Goal: Download file/media

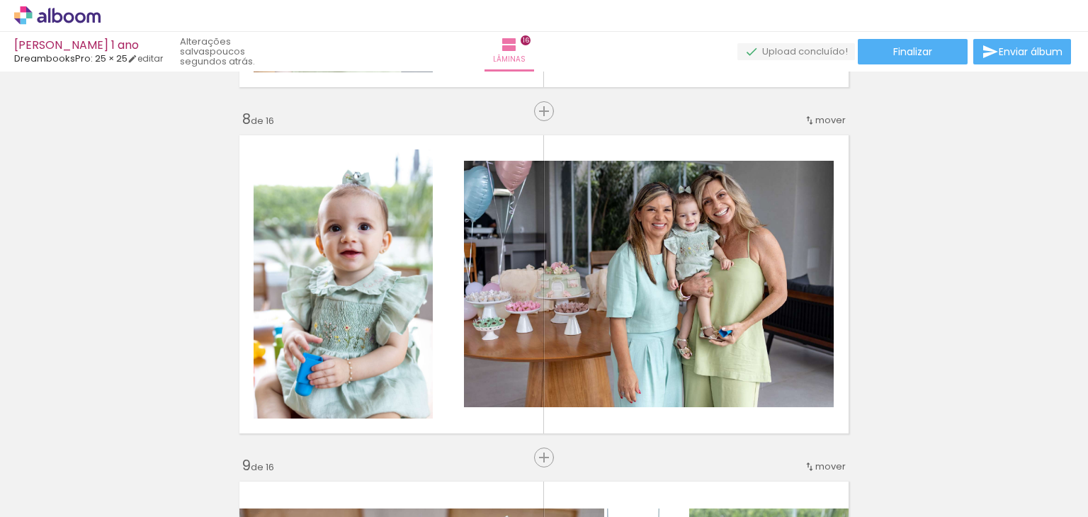
scroll to position [2478, 0]
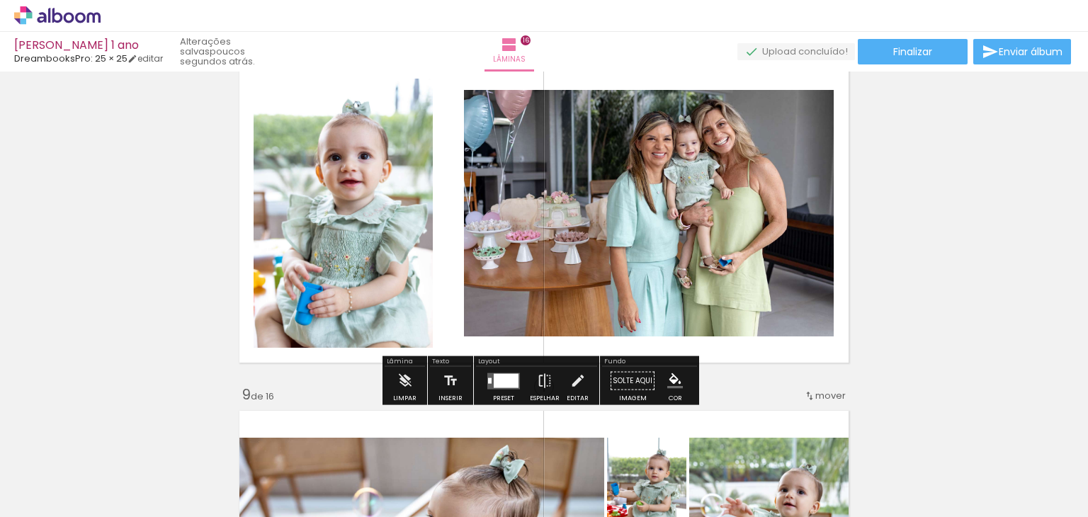
click at [488, 387] on quentale-layouter at bounding box center [503, 380] width 33 height 16
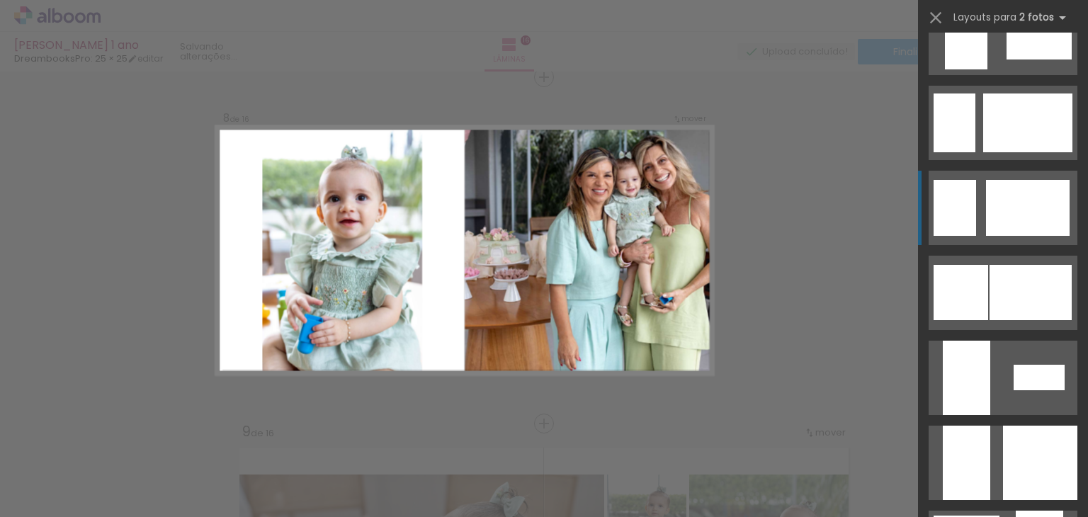
scroll to position [1204, 0]
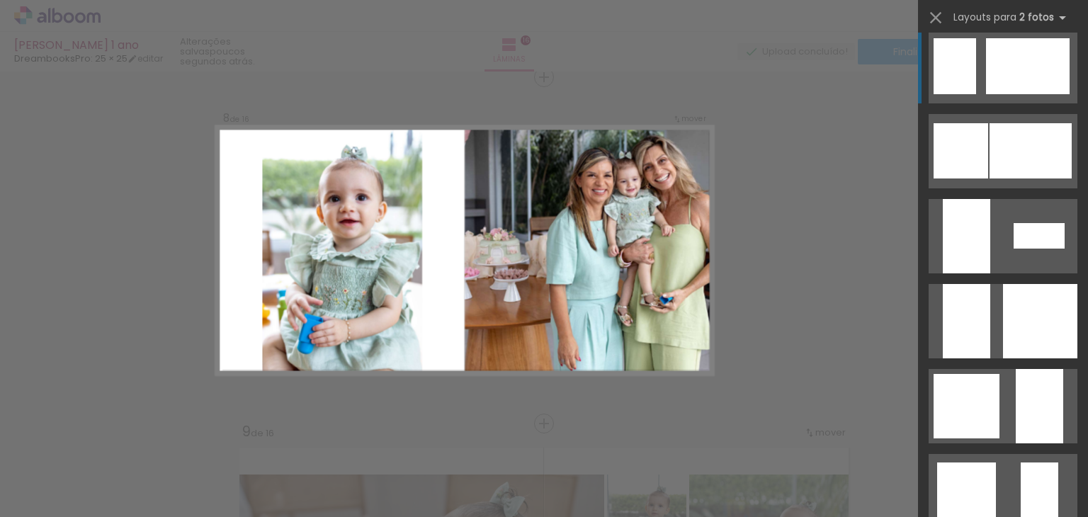
click at [982, 337] on div at bounding box center [965, 321] width 47 height 74
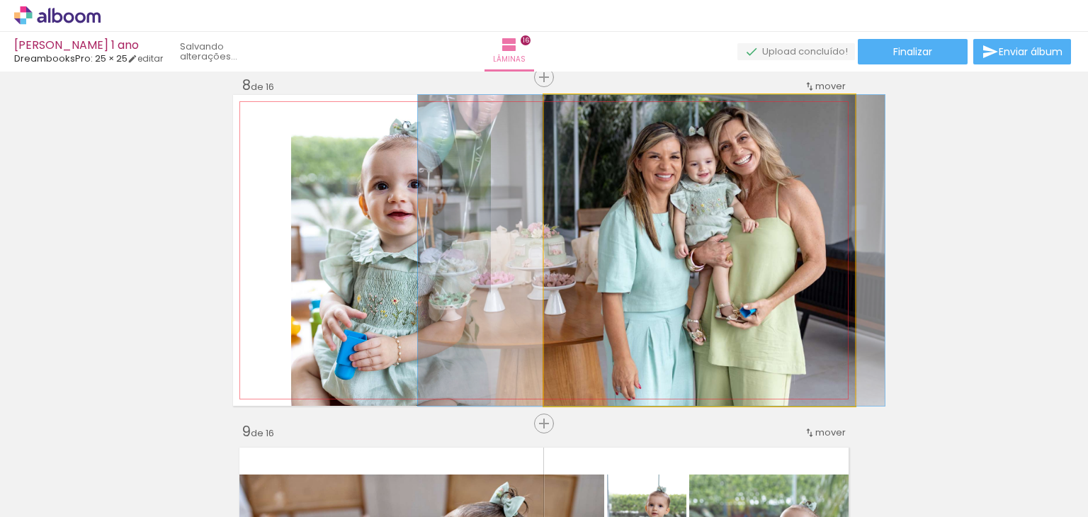
drag, startPoint x: 708, startPoint y: 264, endPoint x: 660, endPoint y: 286, distance: 52.9
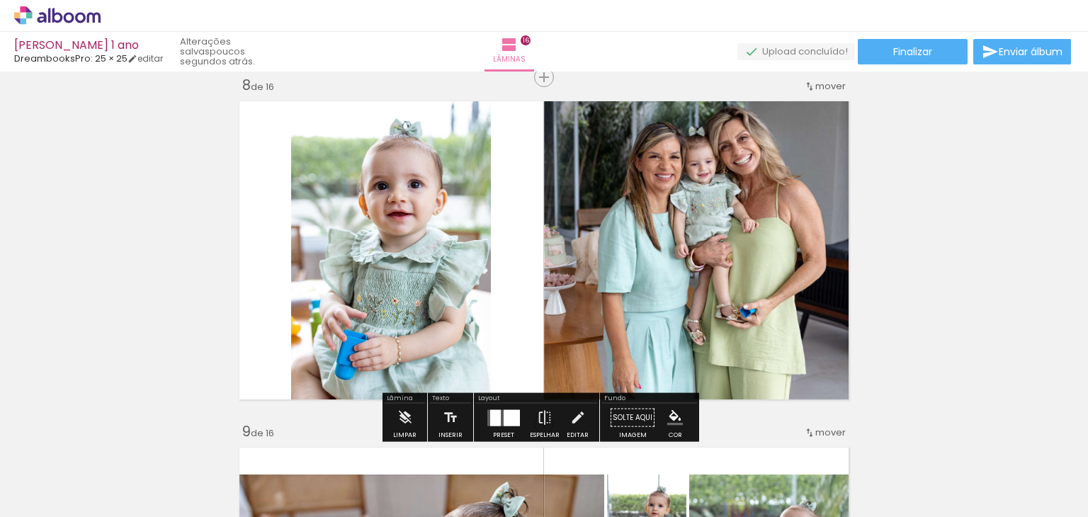
click at [660, 286] on quentale-photo at bounding box center [699, 250] width 311 height 311
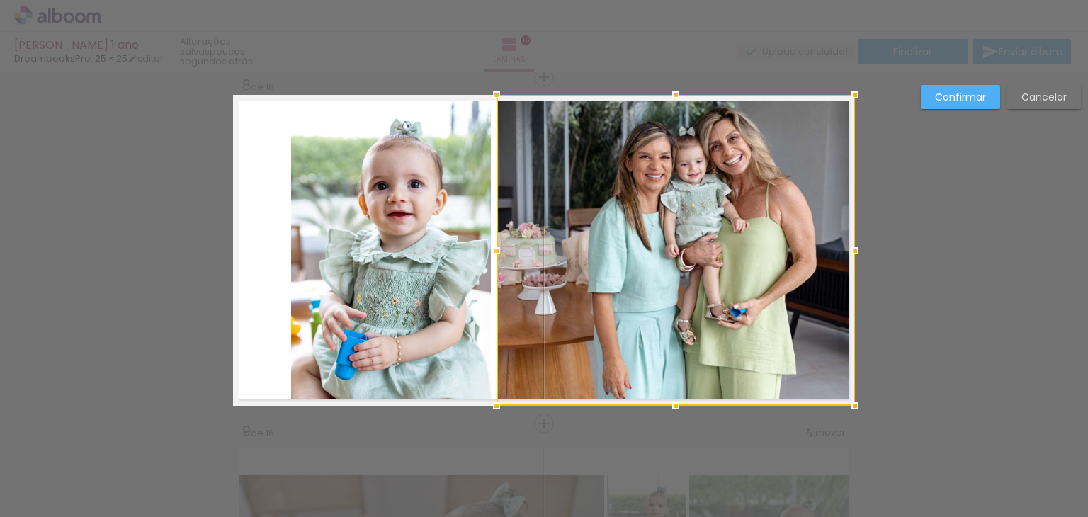
drag, startPoint x: 535, startPoint y: 247, endPoint x: 488, endPoint y: 249, distance: 47.5
click at [488, 249] on div at bounding box center [496, 250] width 28 height 28
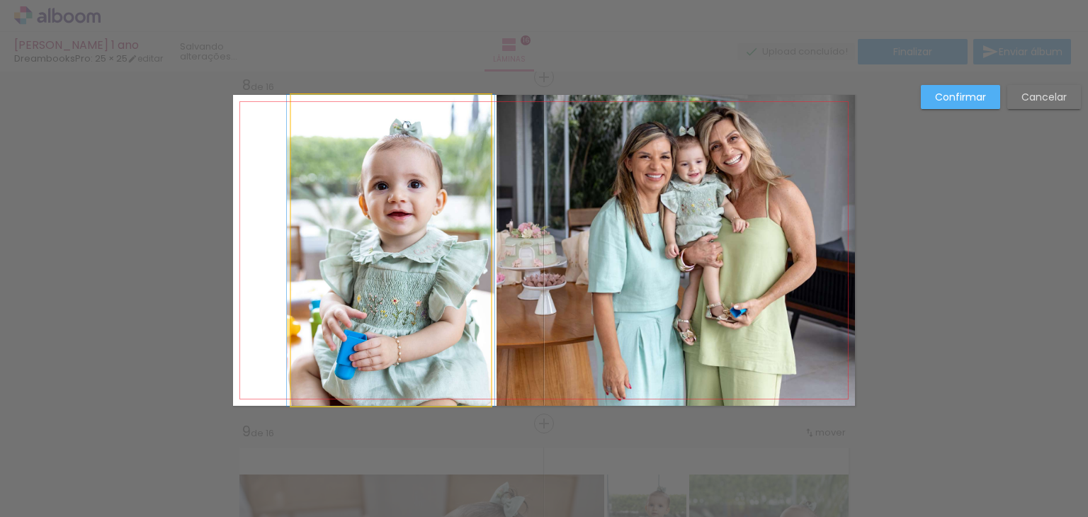
click at [392, 238] on quentale-photo at bounding box center [391, 250] width 200 height 311
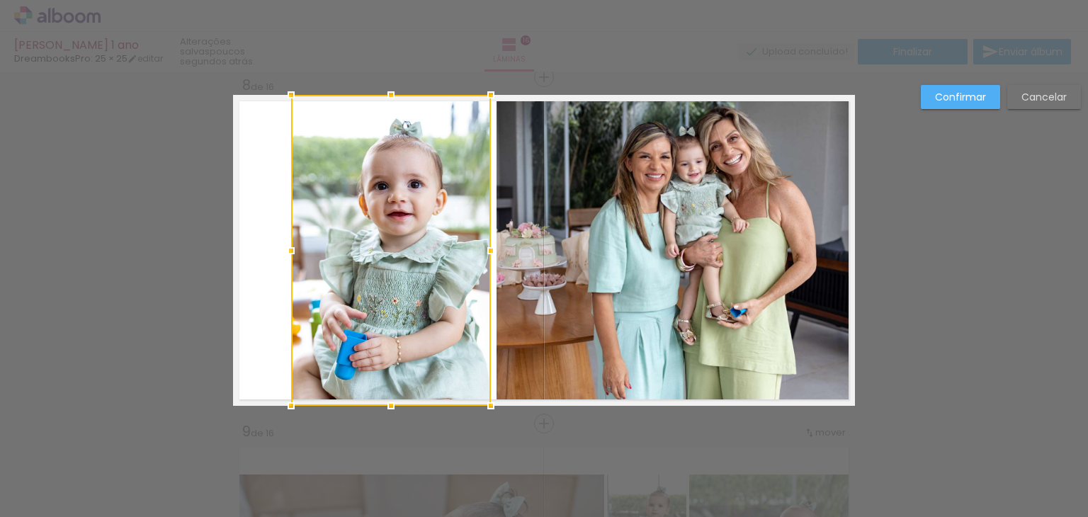
click at [392, 238] on div at bounding box center [391, 250] width 200 height 311
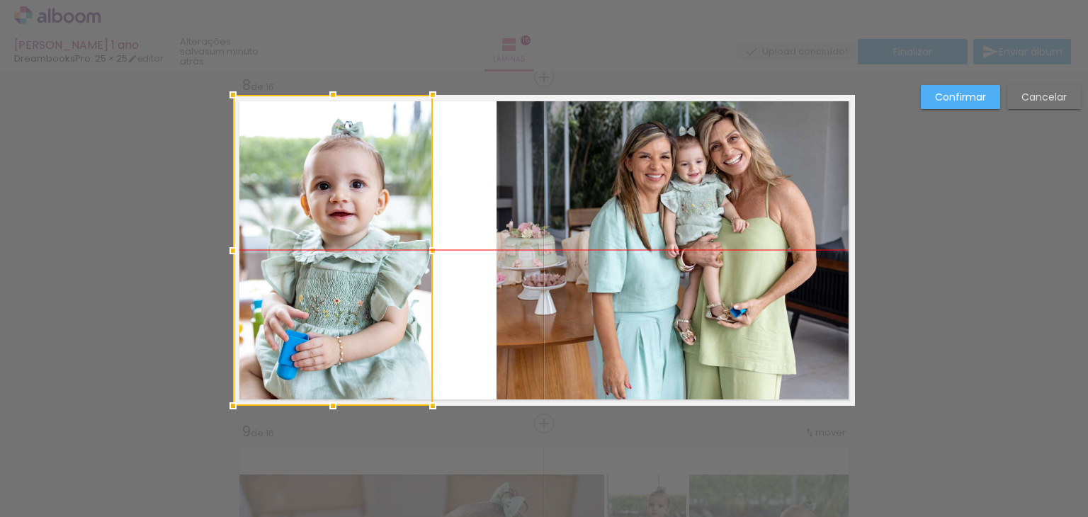
drag, startPoint x: 445, startPoint y: 253, endPoint x: 380, endPoint y: 254, distance: 64.4
click at [380, 254] on div at bounding box center [333, 250] width 200 height 311
click at [534, 259] on quentale-photo at bounding box center [675, 250] width 358 height 311
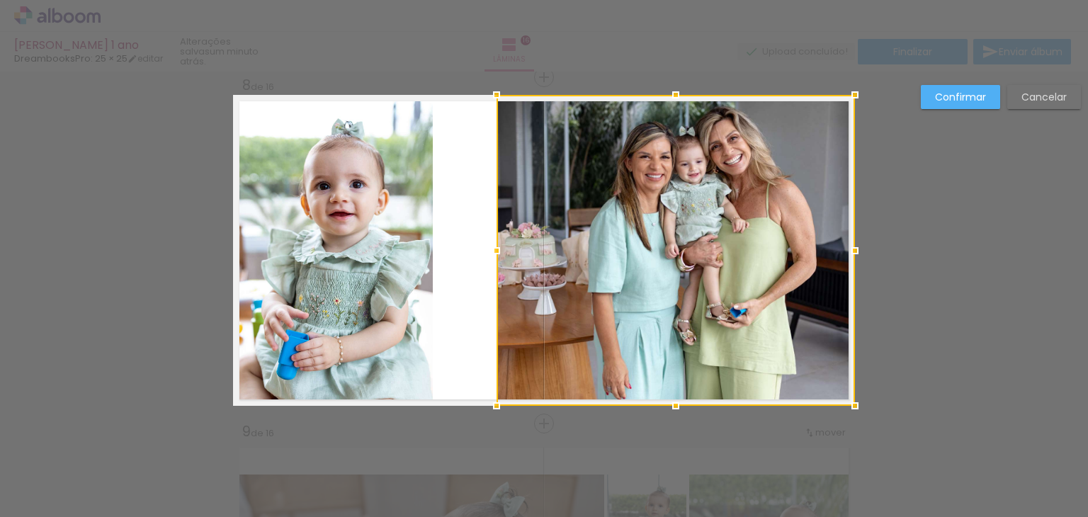
click at [534, 259] on div at bounding box center [675, 250] width 358 height 311
click at [507, 251] on div at bounding box center [675, 250] width 358 height 311
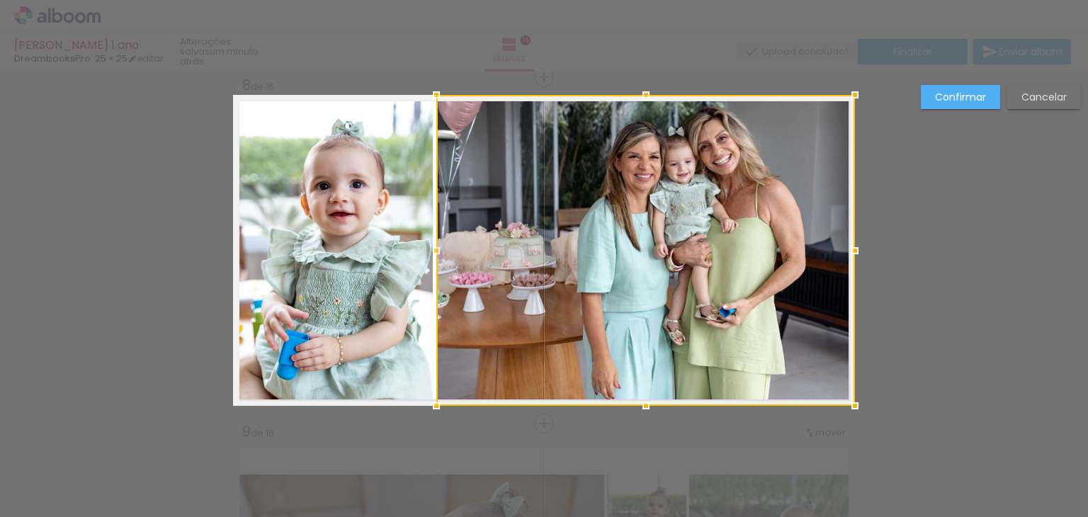
drag, startPoint x: 491, startPoint y: 248, endPoint x: 438, endPoint y: 251, distance: 53.9
click at [438, 251] on div at bounding box center [436, 250] width 28 height 28
click at [0, 0] on slot "Confirmar" at bounding box center [0, 0] width 0 height 0
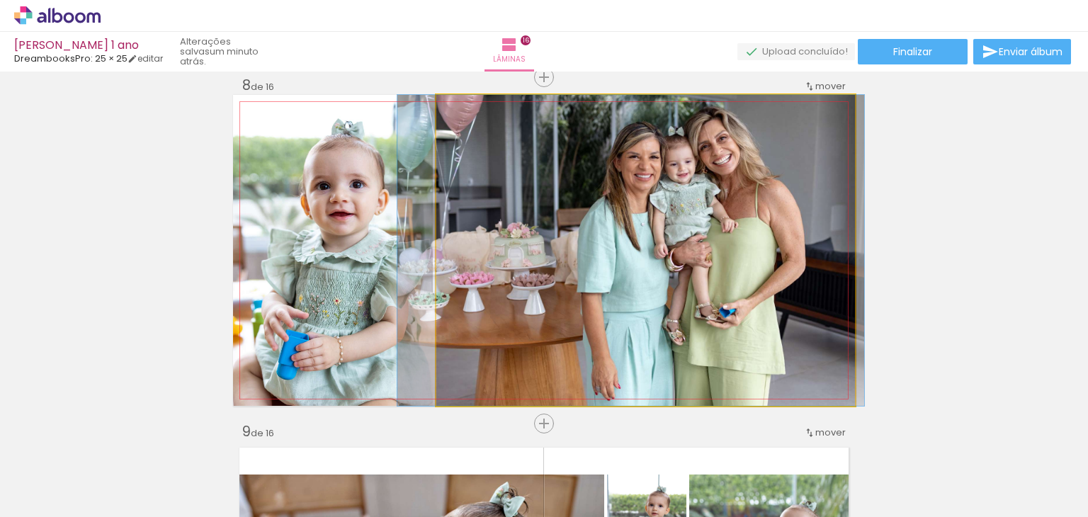
click at [742, 233] on quentale-photo at bounding box center [645, 250] width 418 height 311
click at [646, 198] on quentale-photo at bounding box center [645, 250] width 418 height 311
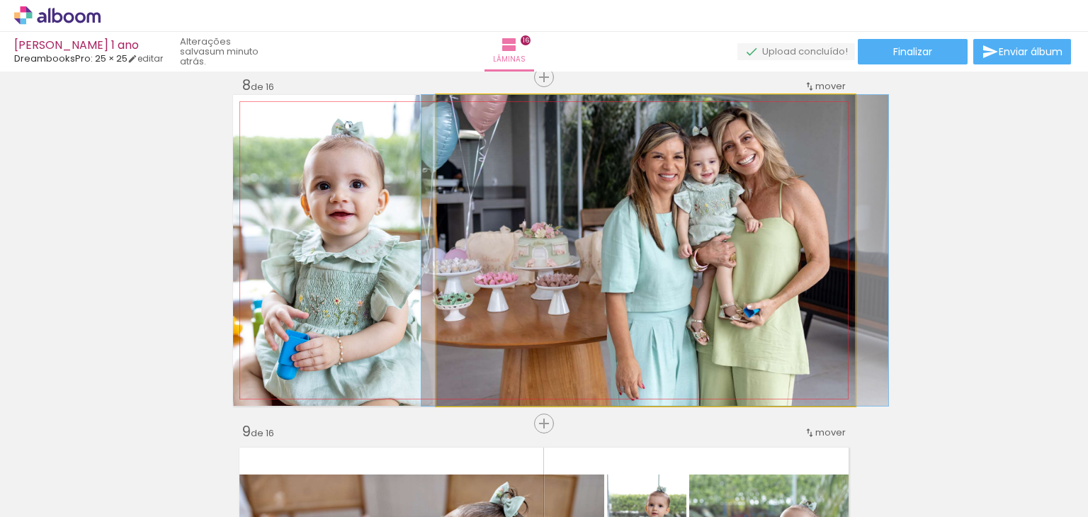
drag, startPoint x: 646, startPoint y: 198, endPoint x: 670, endPoint y: 217, distance: 30.7
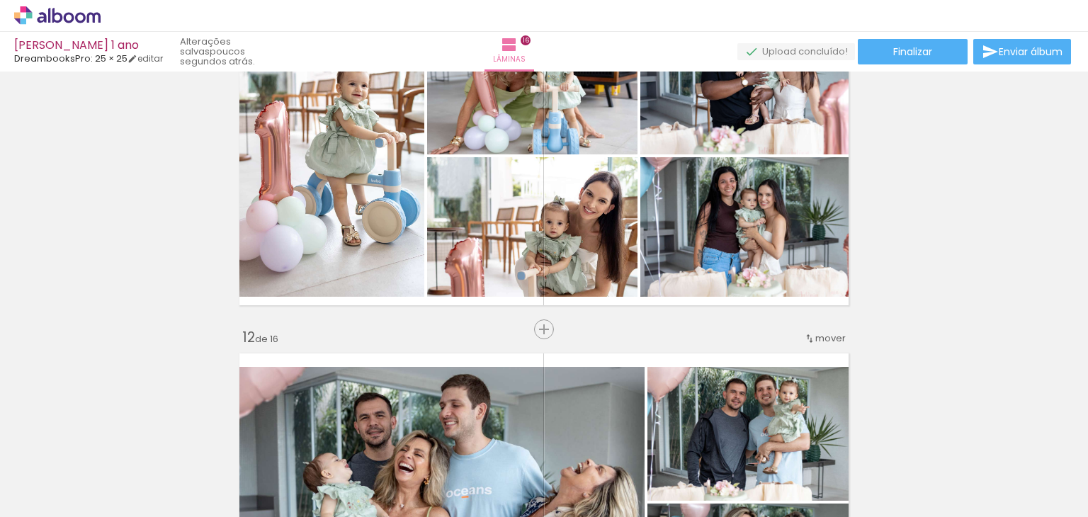
scroll to position [3645, 0]
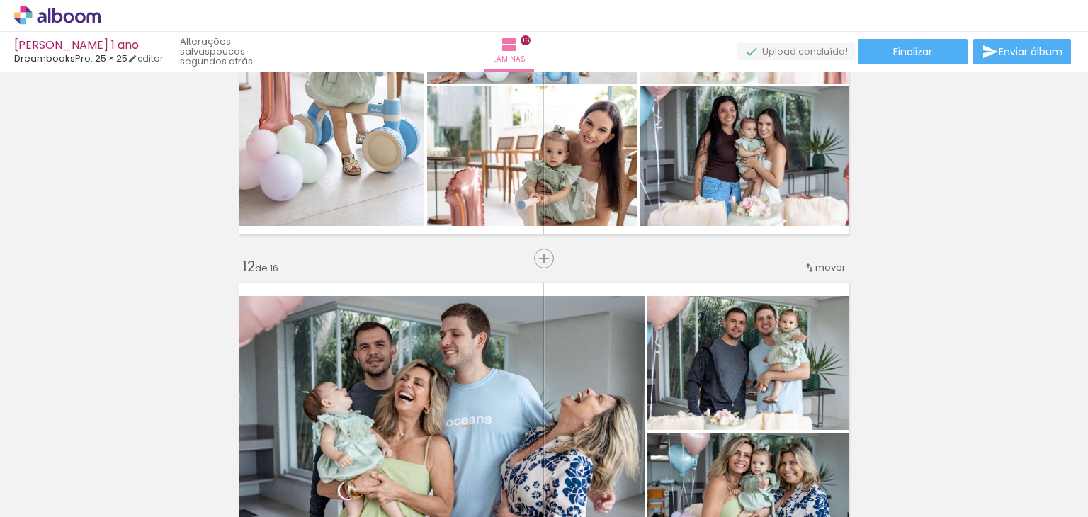
click at [819, 264] on span "mover" at bounding box center [830, 267] width 30 height 13
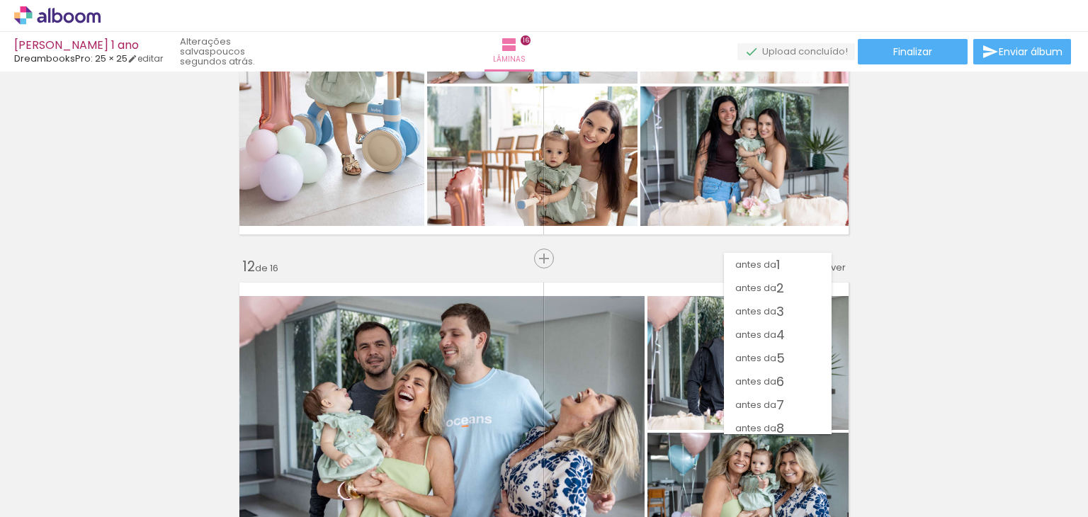
scroll to position [183, 0]
click at [797, 315] on paper-item "antes da 11" at bounding box center [778, 314] width 108 height 23
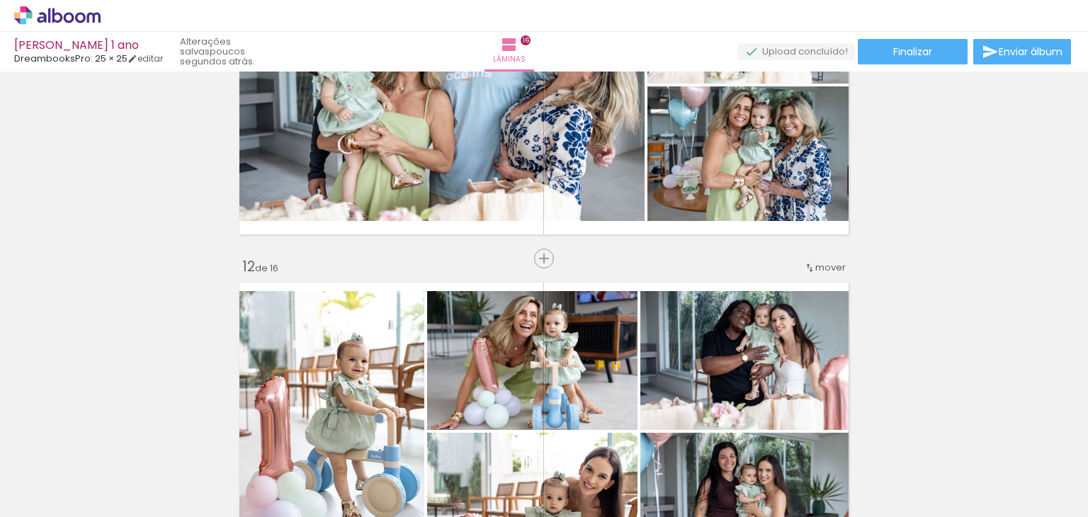
scroll to position [3481, 0]
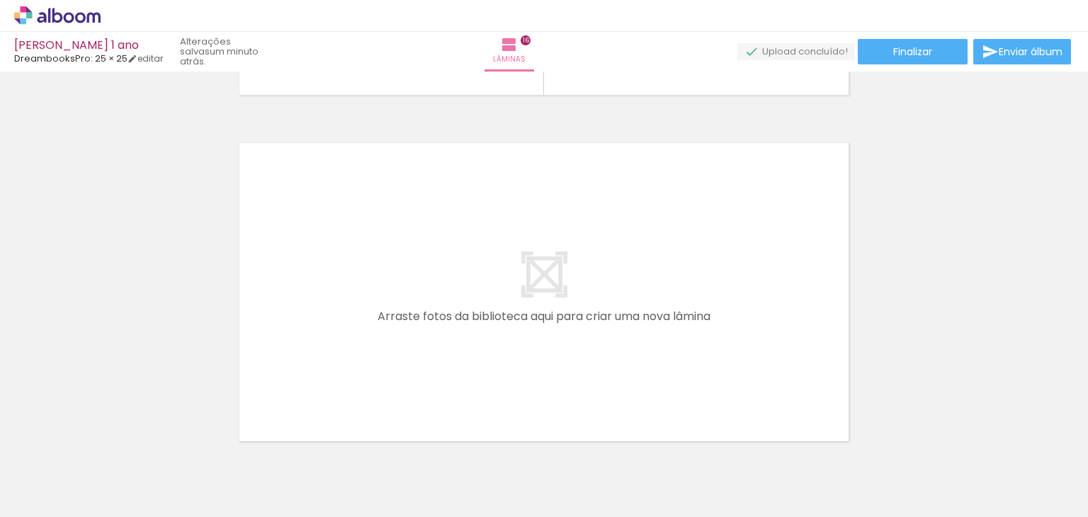
scroll to position [5585, 0]
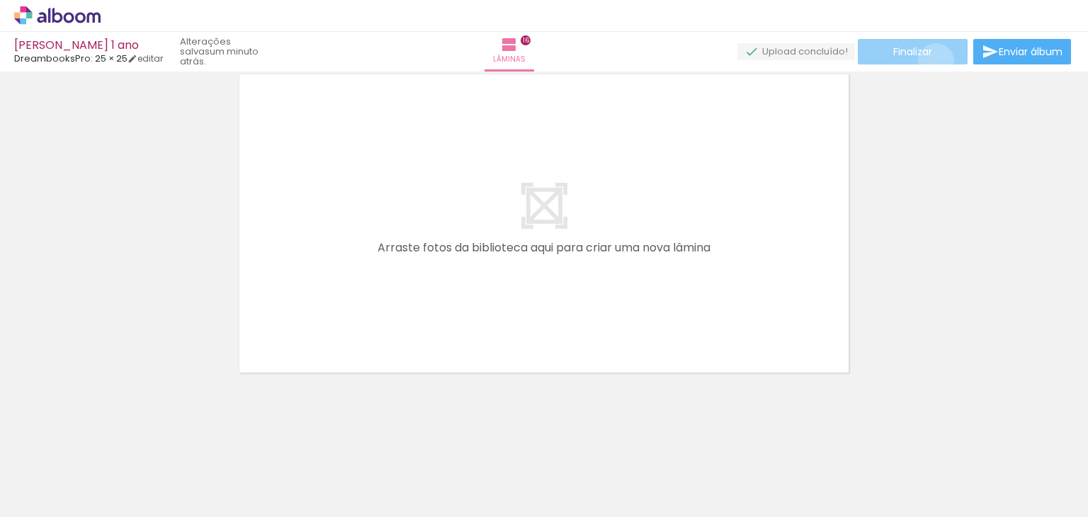
click at [930, 61] on paper-button "Finalizar" at bounding box center [912, 51] width 110 height 25
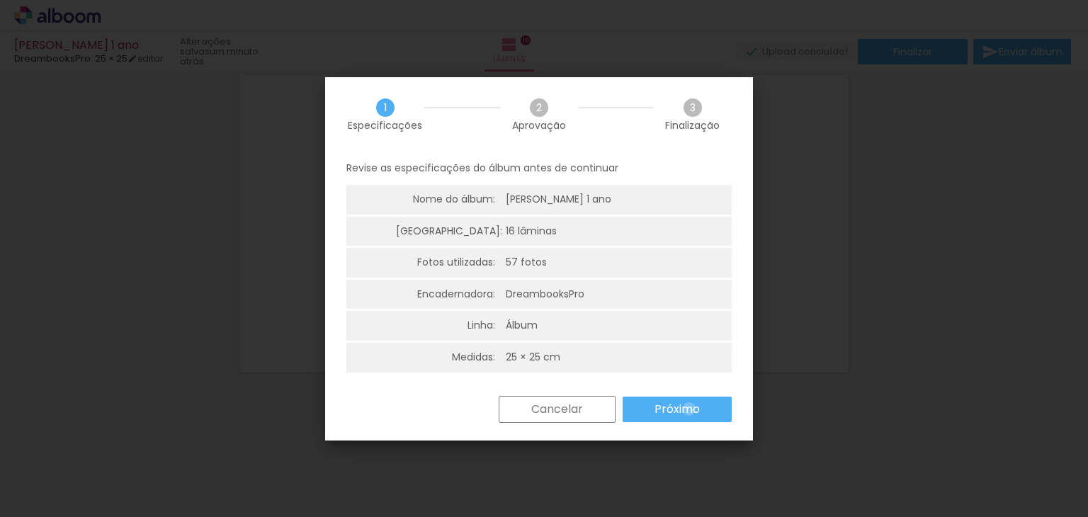
click at [0, 0] on slot "Próximo" at bounding box center [0, 0] width 0 height 0
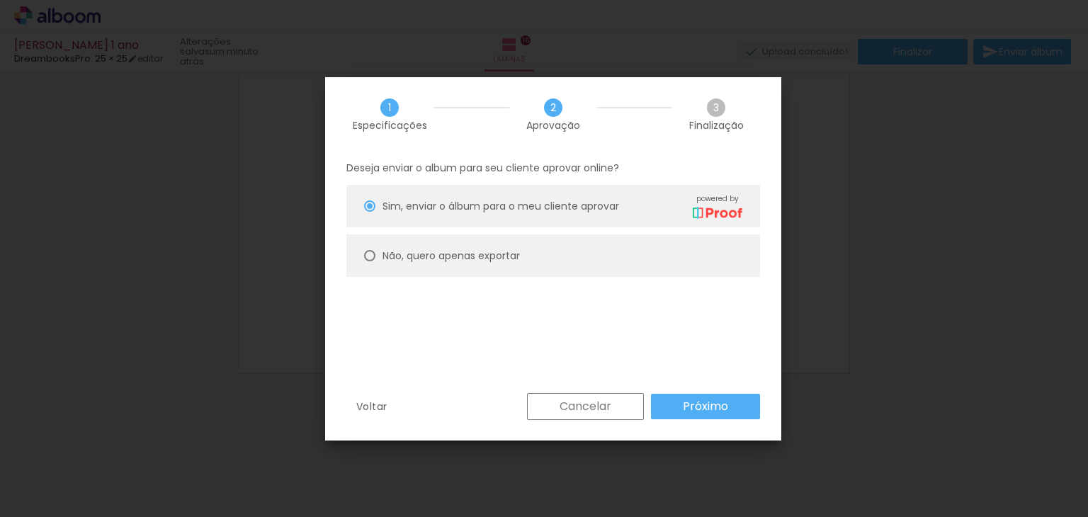
click at [0, 0] on slot "Não, quero apenas exportar" at bounding box center [0, 0] width 0 height 0
type paper-radio-button "on"
click at [0, 0] on slot "Próximo" at bounding box center [0, 0] width 0 height 0
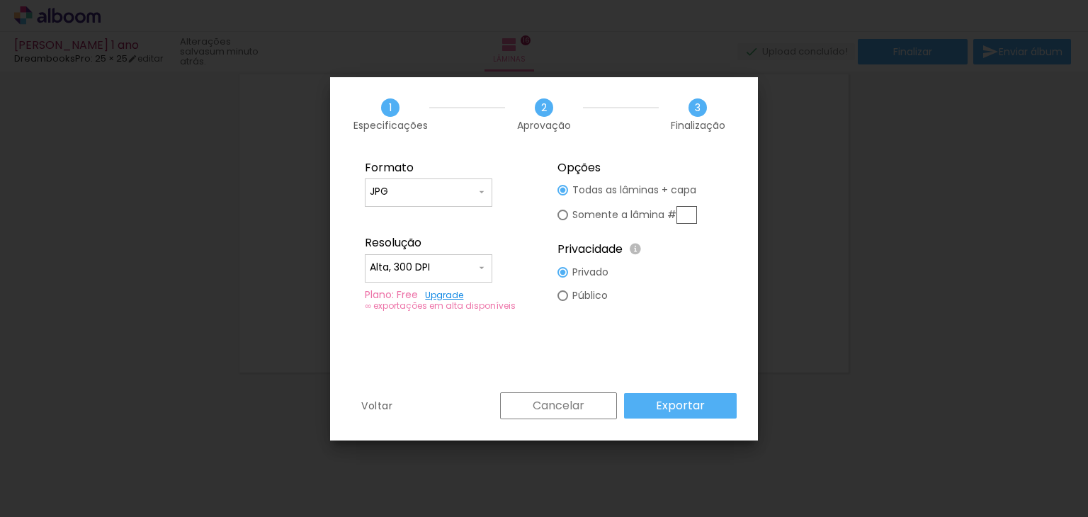
click at [484, 257] on paper-input-container "Alta, 300 DPI" at bounding box center [428, 268] width 127 height 28
click at [436, 290] on paper-item "Baixa" at bounding box center [428, 294] width 127 height 28
type input "Baixa"
click at [0, 0] on slot "Exportar" at bounding box center [0, 0] width 0 height 0
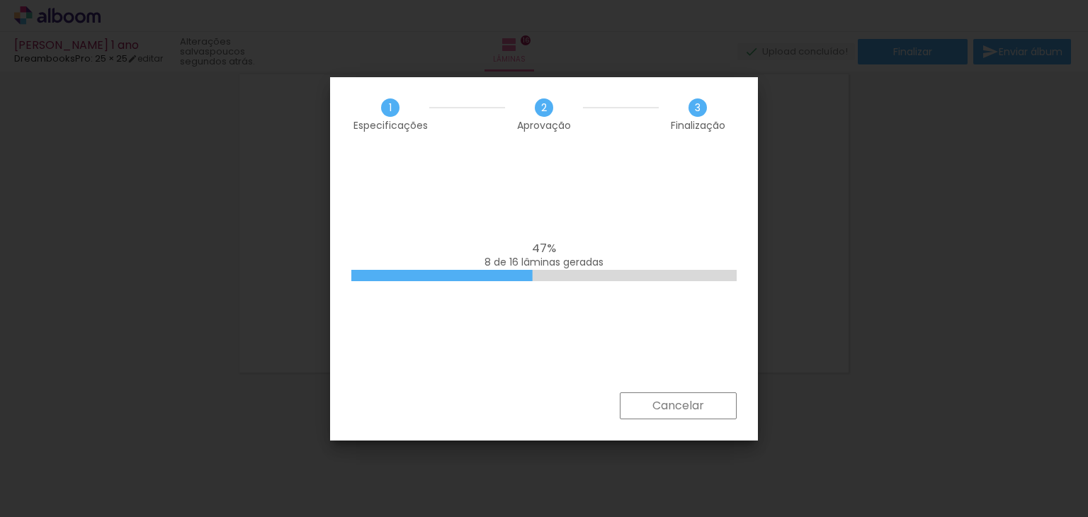
scroll to position [0, 18303]
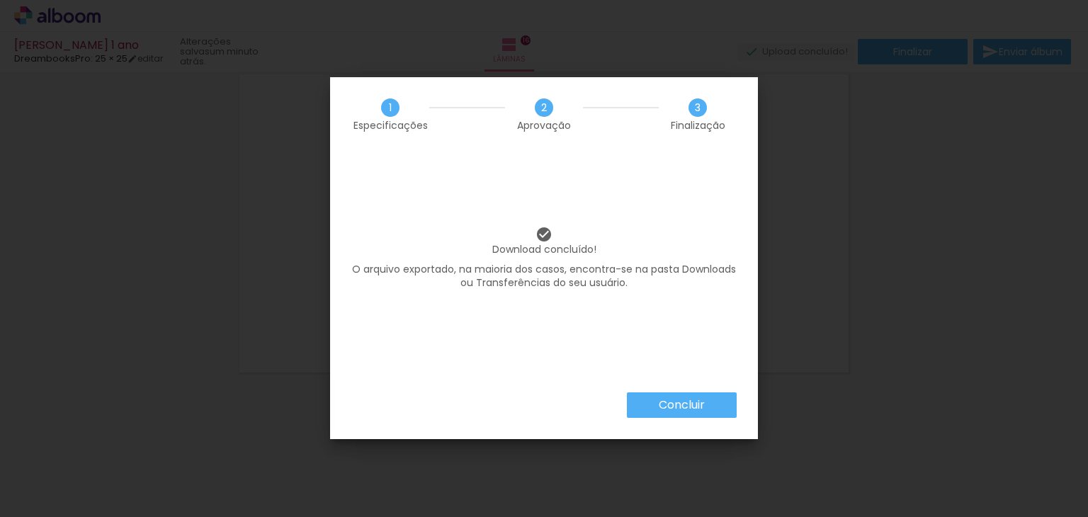
click at [0, 0] on slot "Concluir" at bounding box center [0, 0] width 0 height 0
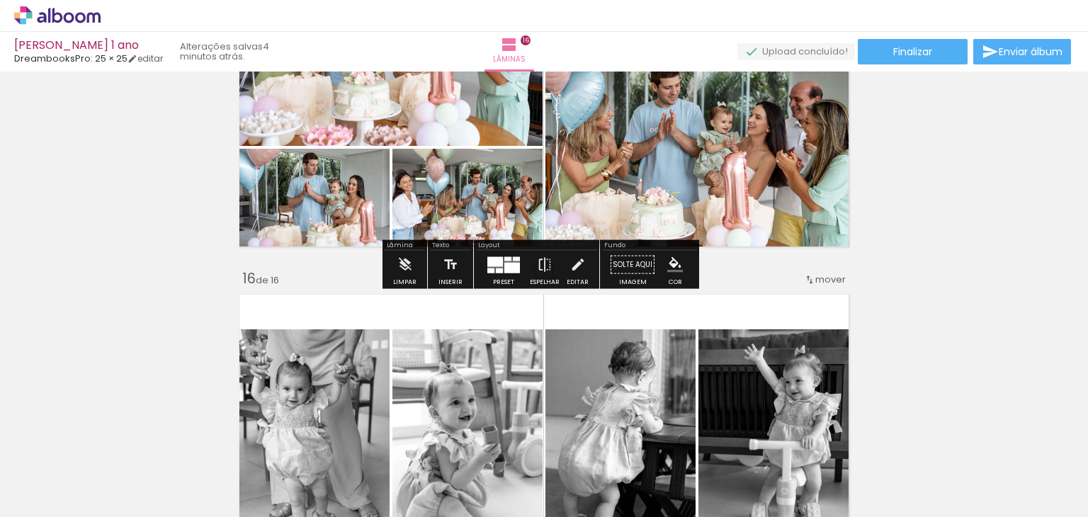
scroll to position [0, 18303]
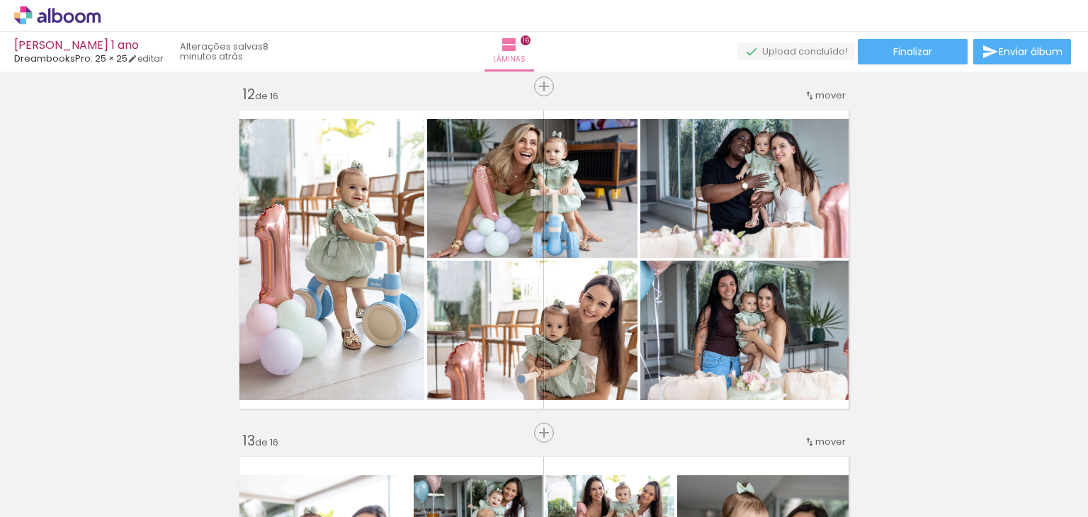
scroll to position [3814, 0]
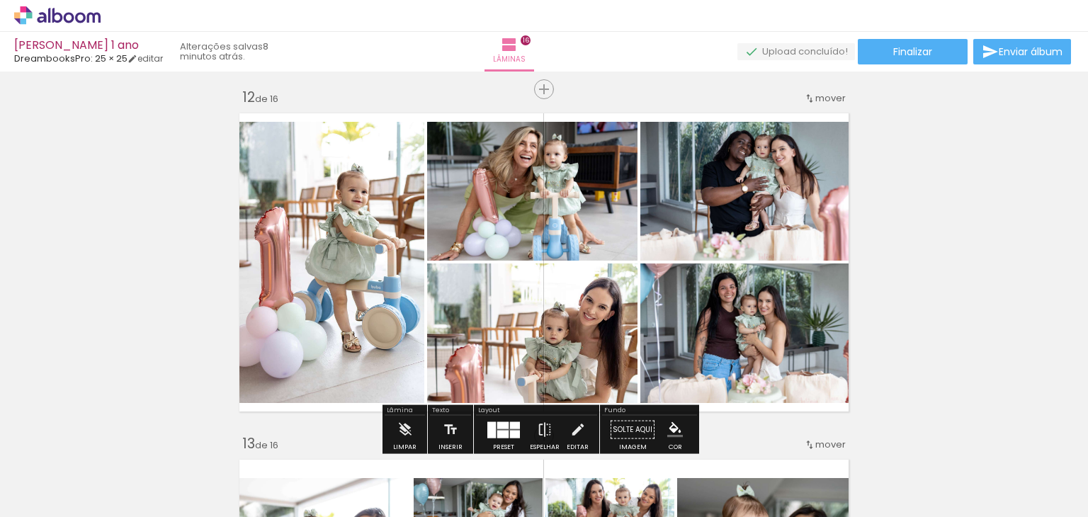
click at [824, 103] on span "mover" at bounding box center [830, 97] width 30 height 13
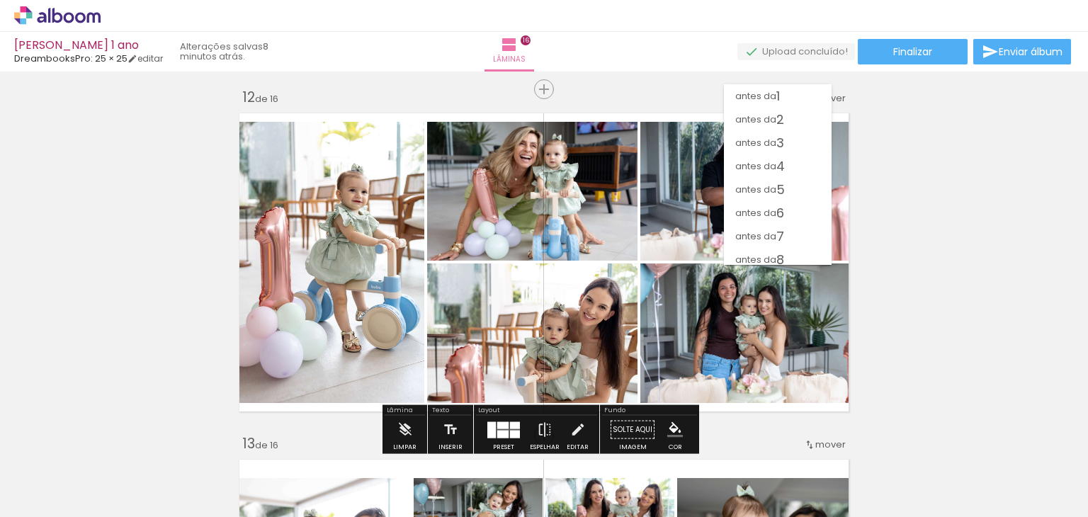
click at [804, 411] on paper-item "depois da 15" at bounding box center [778, 422] width 108 height 23
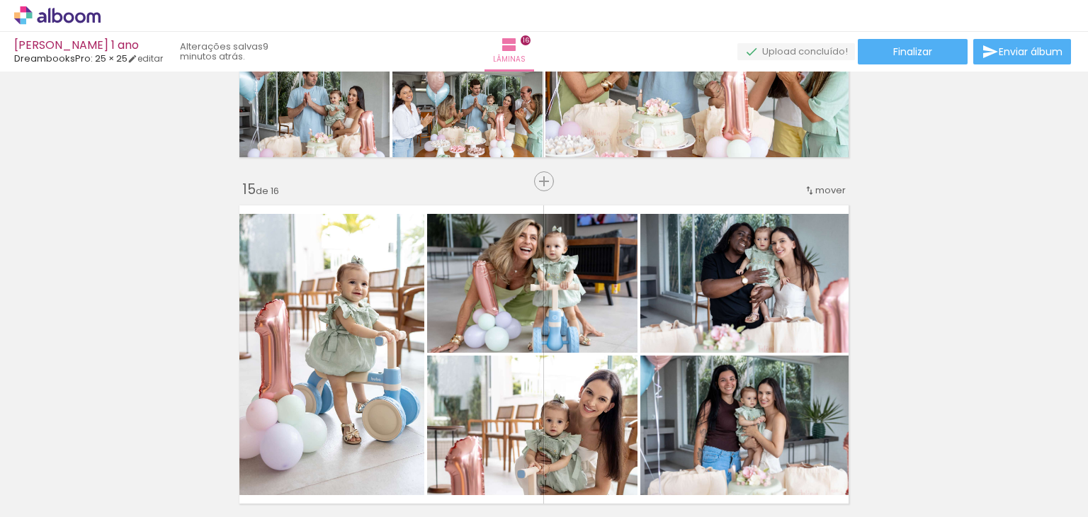
scroll to position [4583, 0]
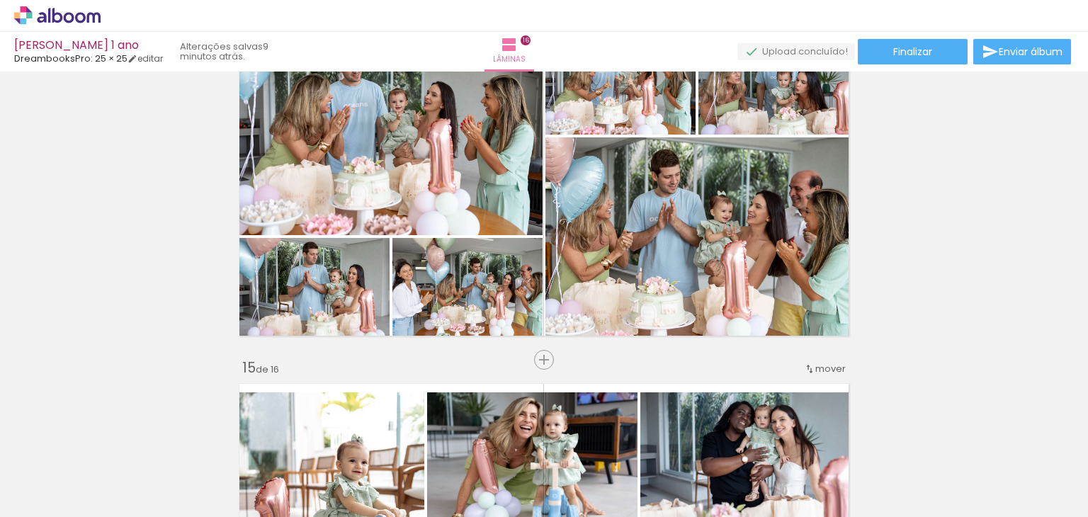
click at [827, 367] on span "mover" at bounding box center [830, 368] width 30 height 13
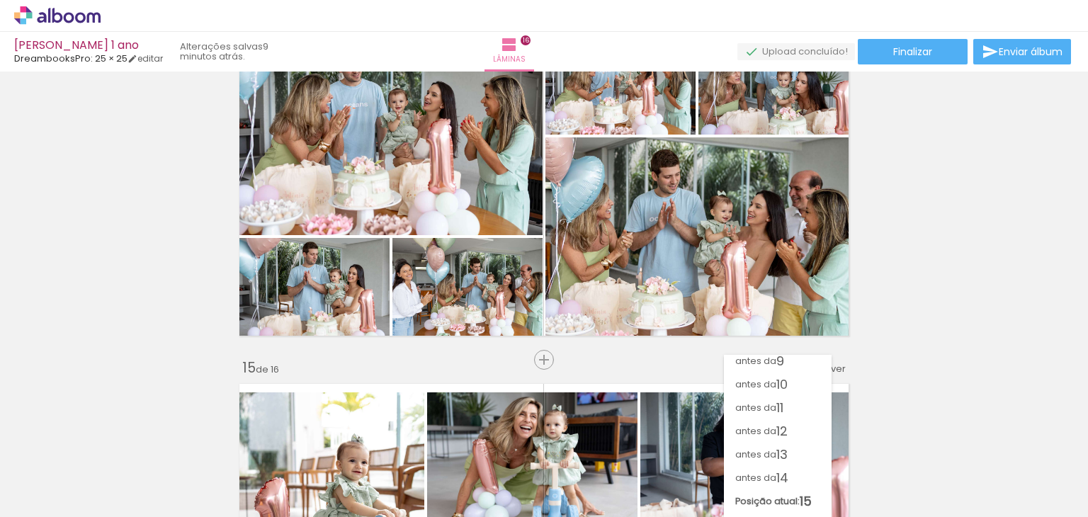
scroll to position [193, 0]
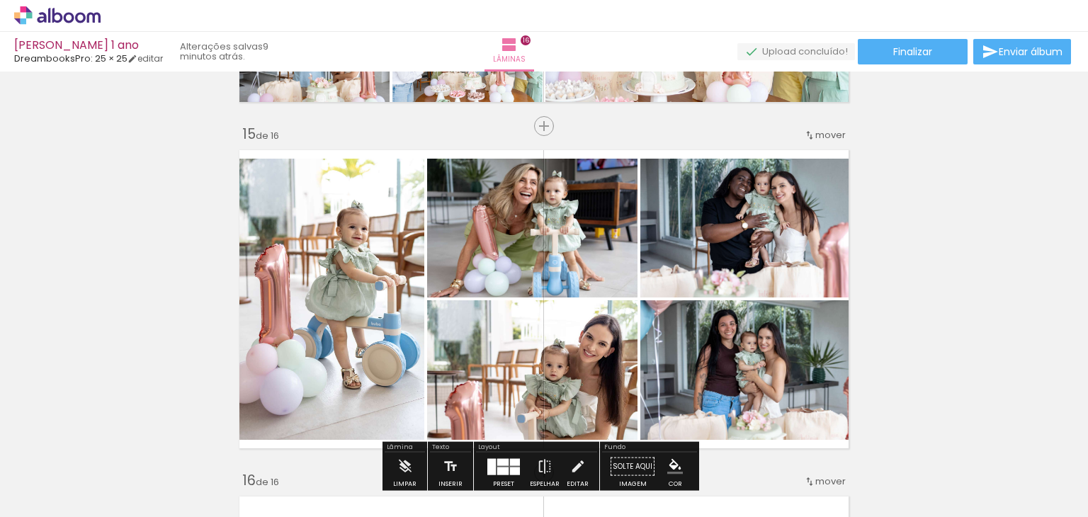
scroll to position [4795, 0]
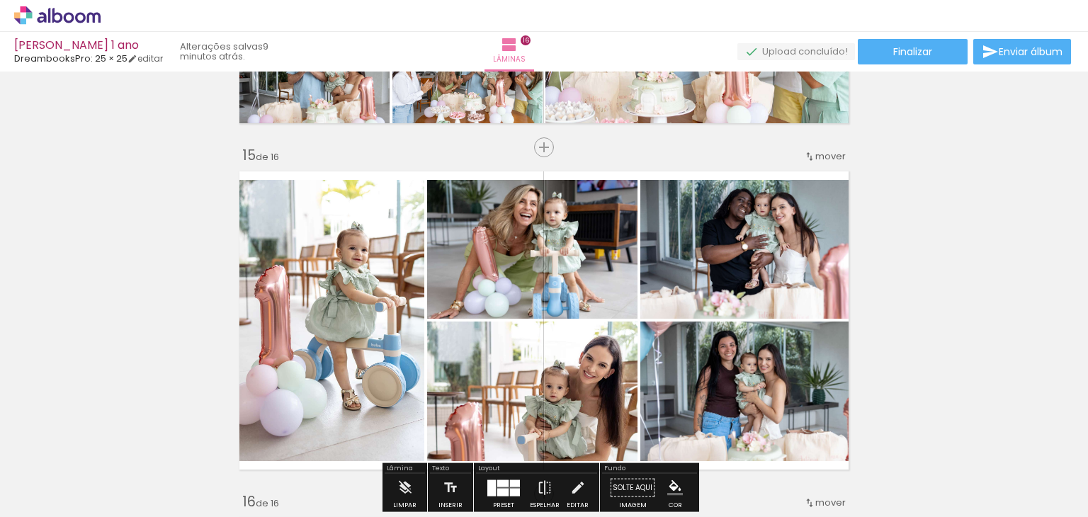
click at [822, 161] on span "mover" at bounding box center [830, 155] width 30 height 13
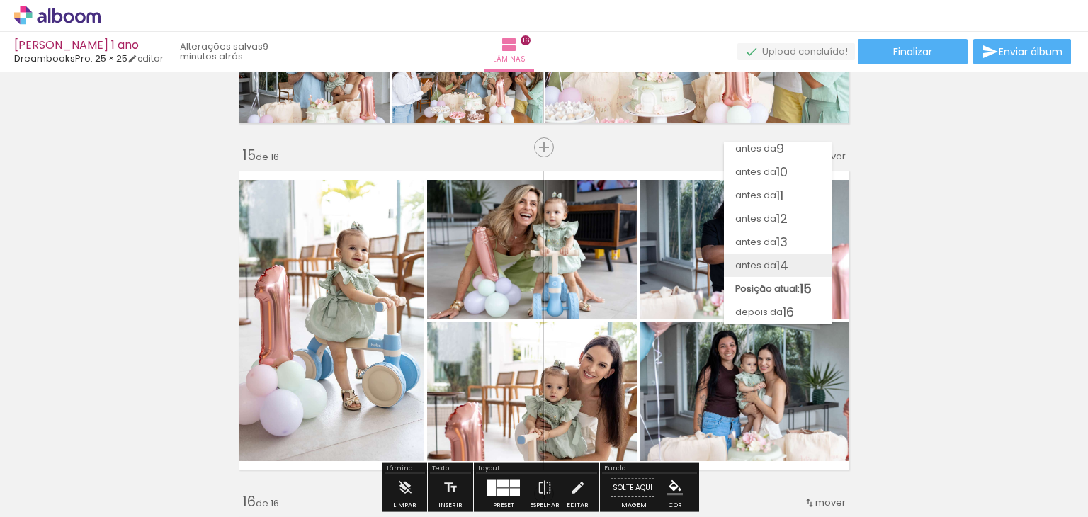
click at [799, 271] on paper-item "antes da 14" at bounding box center [778, 264] width 108 height 23
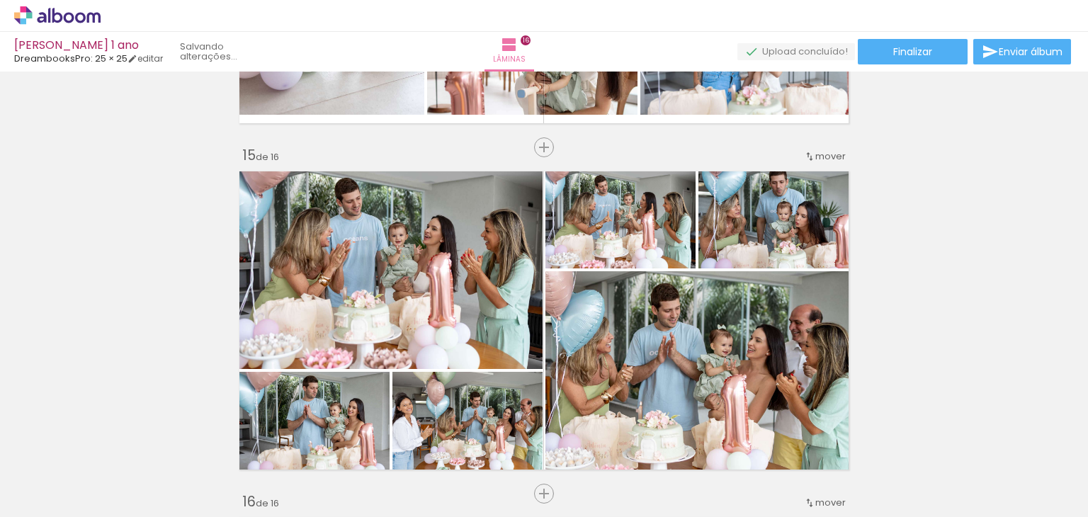
scroll to position [4519, 0]
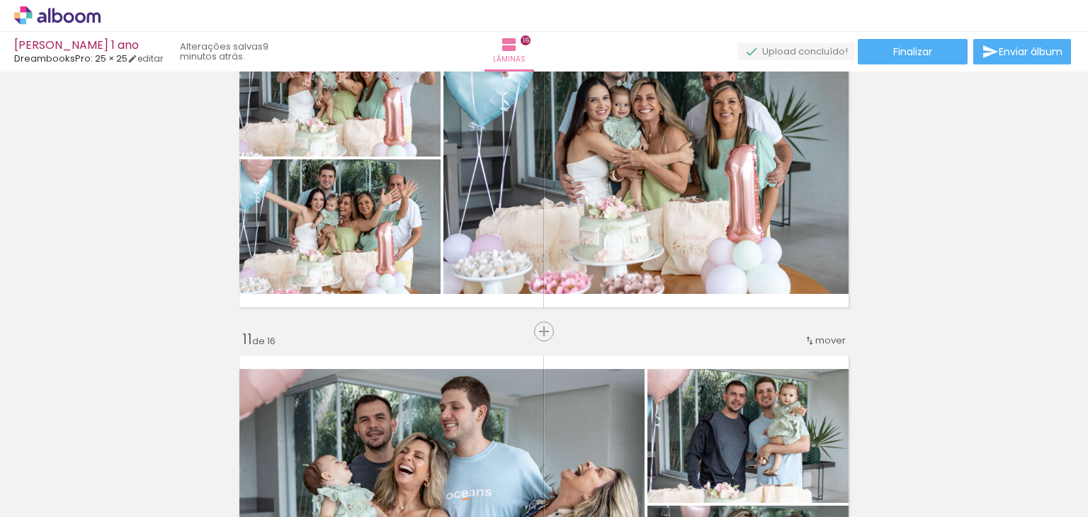
scroll to position [3177, 0]
